Goal: Transaction & Acquisition: Purchase product/service

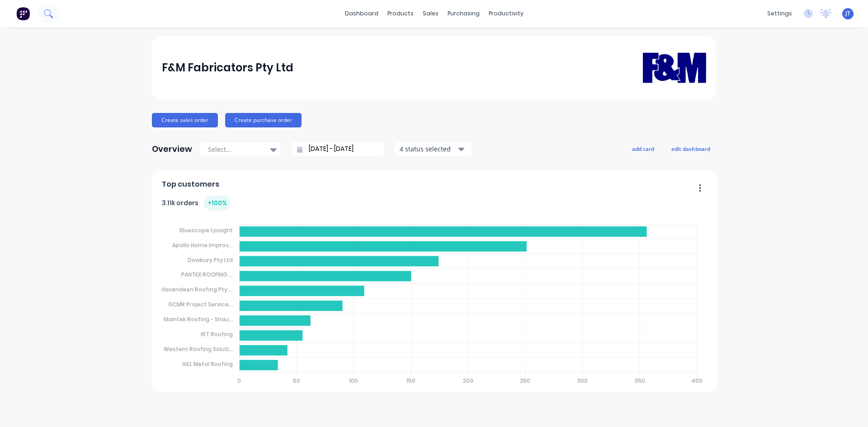
click at [58, 9] on button at bounding box center [48, 14] width 23 height 18
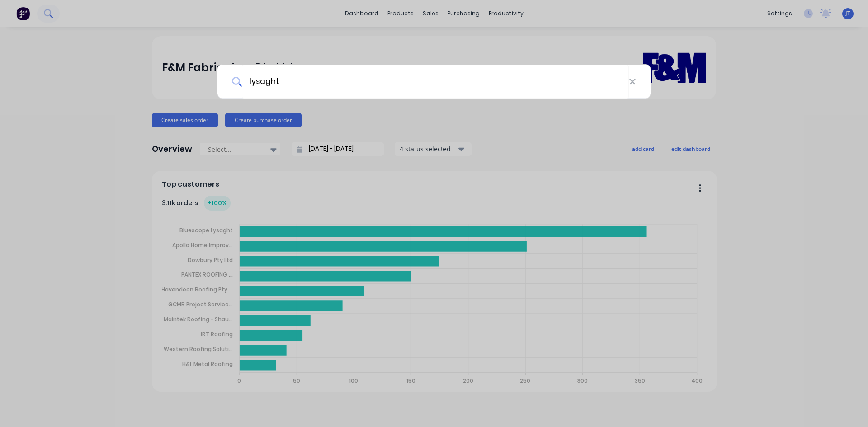
type input "lysaght"
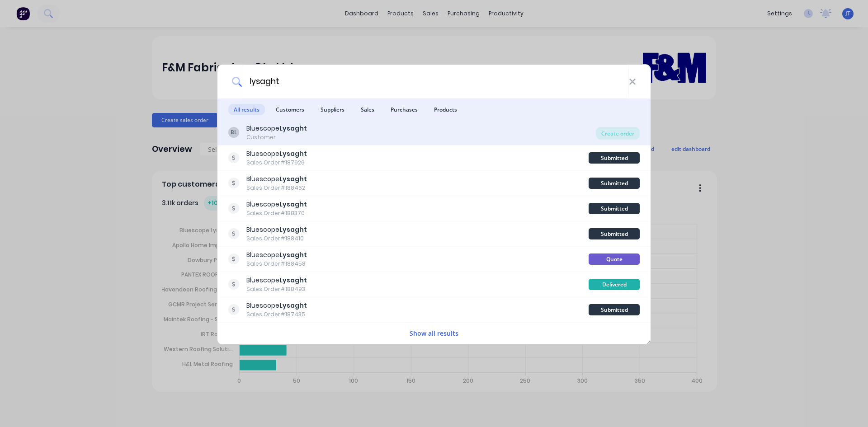
click at [382, 137] on div "BL Bluescope Lysaght Customer" at bounding box center [411, 133] width 367 height 18
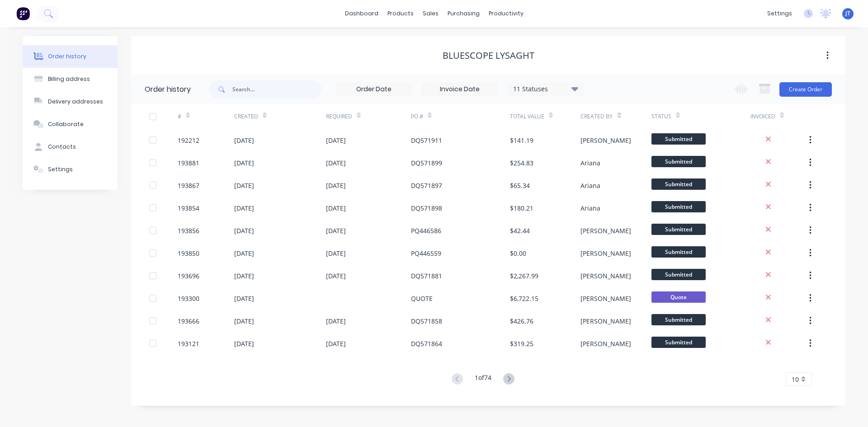
click at [790, 81] on div "Change order status Submitted Manufactured Ready for pick up Slitting Delivered…" at bounding box center [780, 89] width 103 height 29
click at [797, 86] on button "Create Order" at bounding box center [805, 89] width 52 height 14
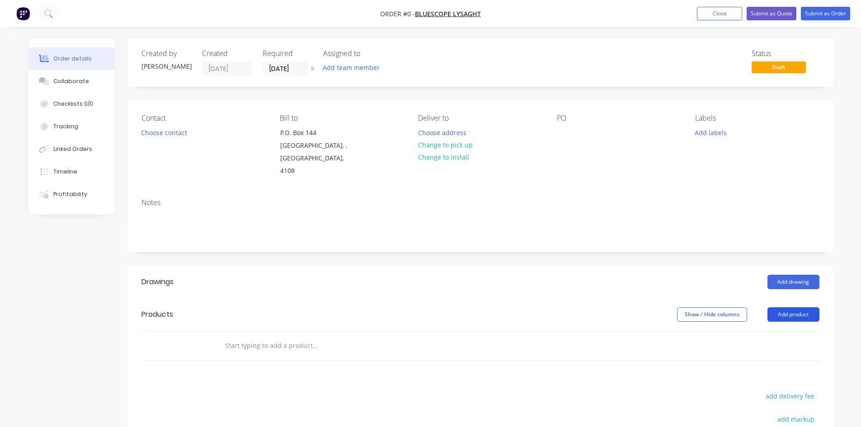
click at [810, 307] on button "Add product" at bounding box center [793, 314] width 52 height 14
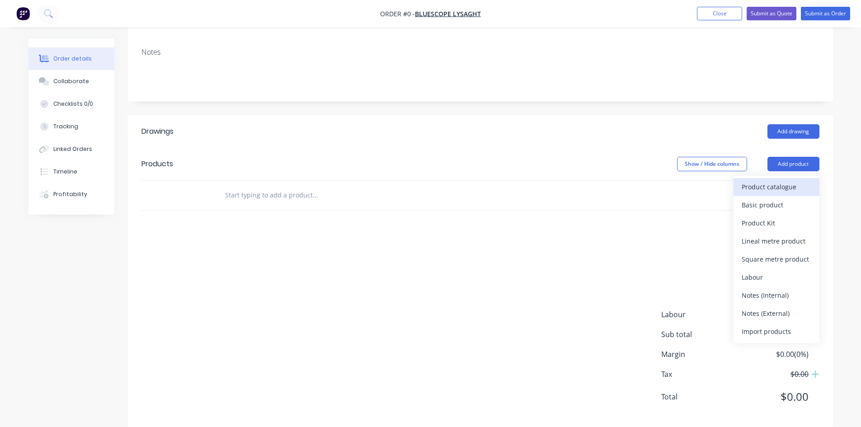
click at [772, 180] on div "Product catalogue" at bounding box center [777, 186] width 70 height 13
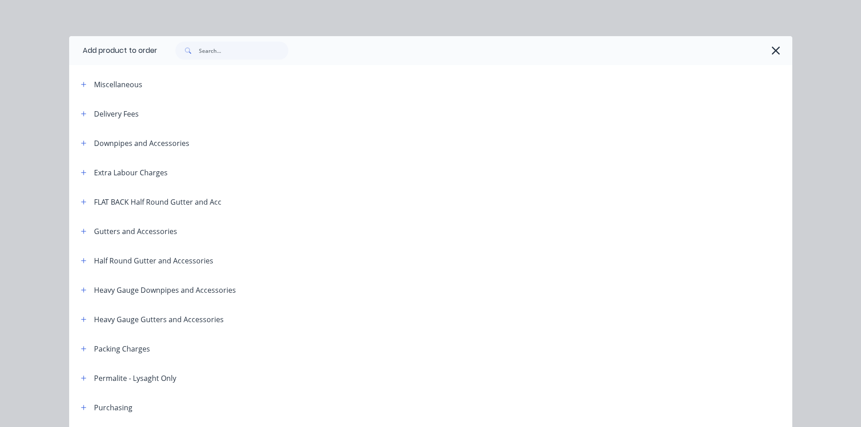
click at [86, 115] on div "Delivery Fees" at bounding box center [106, 113] width 65 height 11
click at [78, 115] on button "button" at bounding box center [83, 113] width 11 height 11
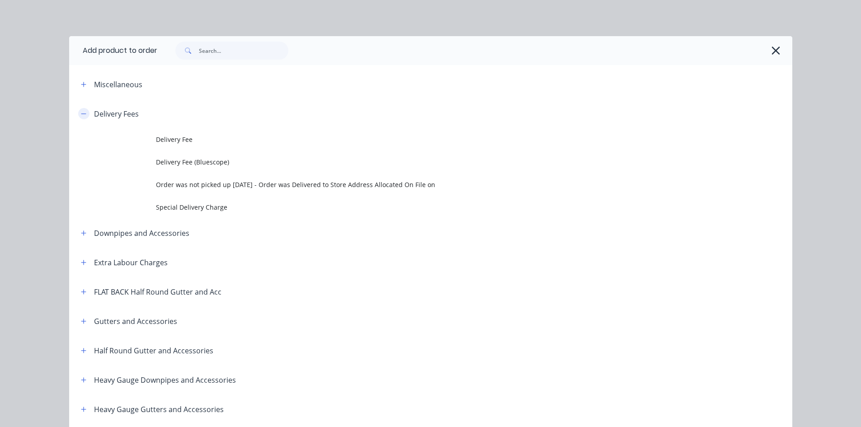
click at [78, 113] on button "button" at bounding box center [83, 113] width 11 height 11
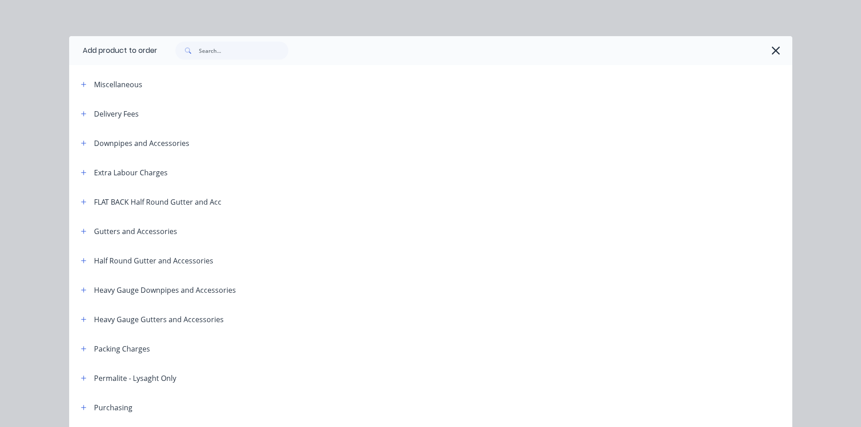
scroll to position [299, 0]
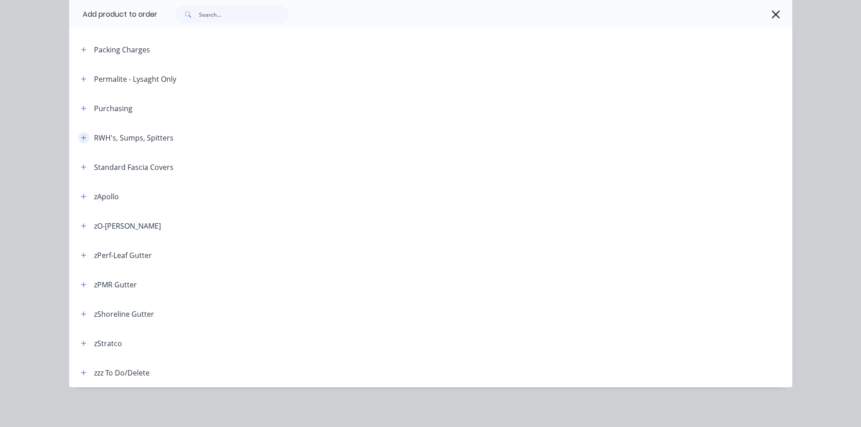
click at [78, 137] on button "button" at bounding box center [83, 137] width 11 height 11
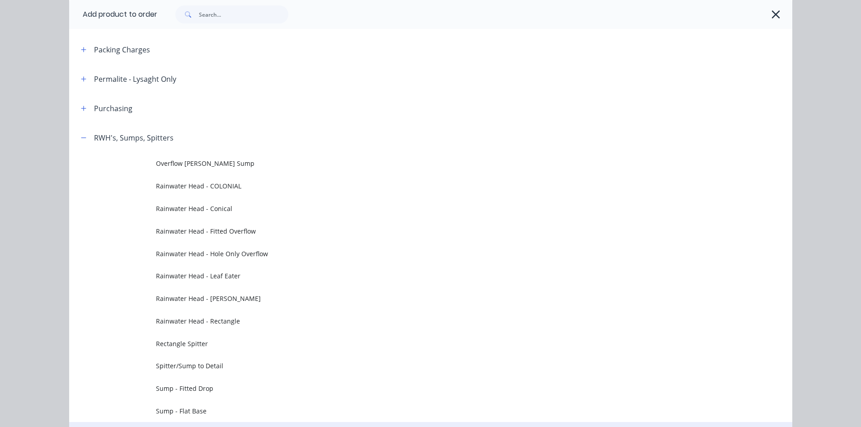
scroll to position [450, 0]
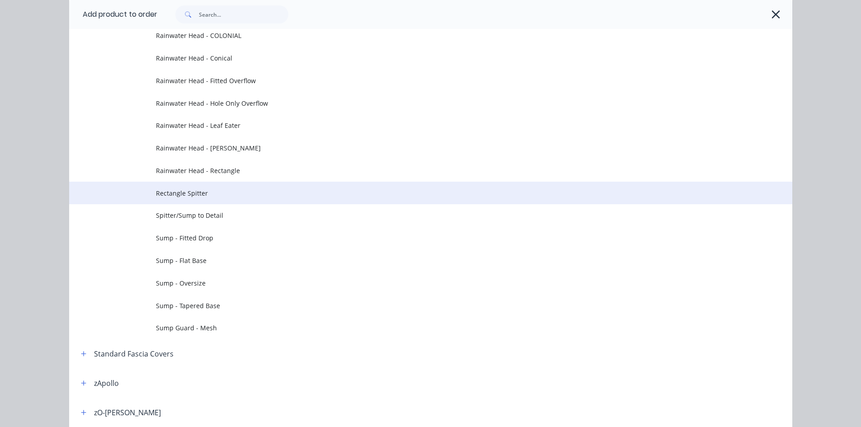
click at [289, 195] on span "Rectangle Spitter" at bounding box center [410, 192] width 509 height 9
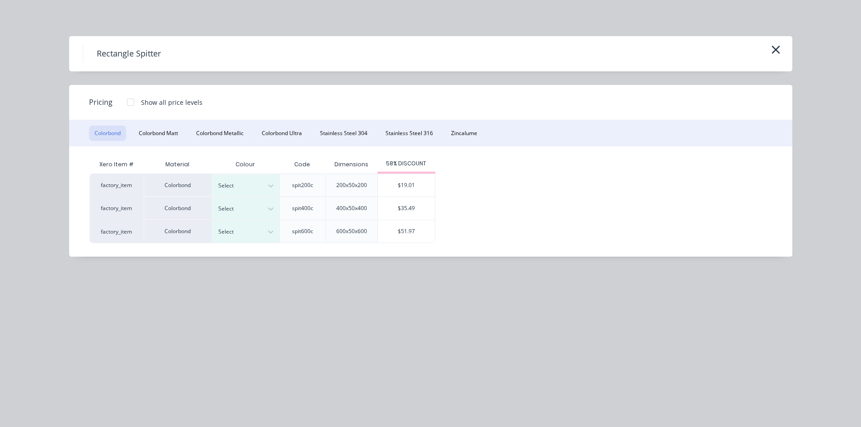
scroll to position [0, 0]
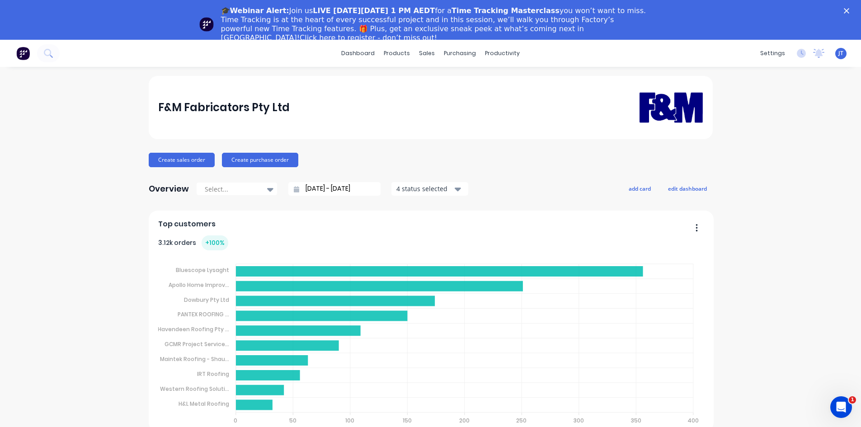
click at [850, 7] on div "🎓Webinar Alert: Join us LIVE [DATE][DATE] 1 PM AEDT for a Time Tracking Masterc…" at bounding box center [430, 25] width 861 height 42
click at [849, 9] on icon "Close" at bounding box center [846, 10] width 5 height 5
